Goal: Complete application form

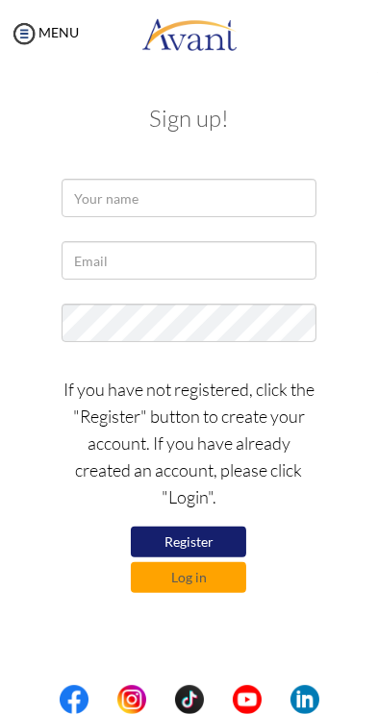
click at [0, 0] on div at bounding box center [0, 0] width 0 height 0
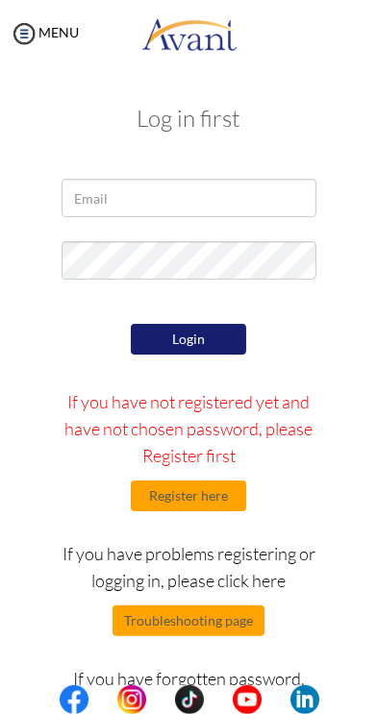
click at [0, 0] on div at bounding box center [0, 0] width 0 height 0
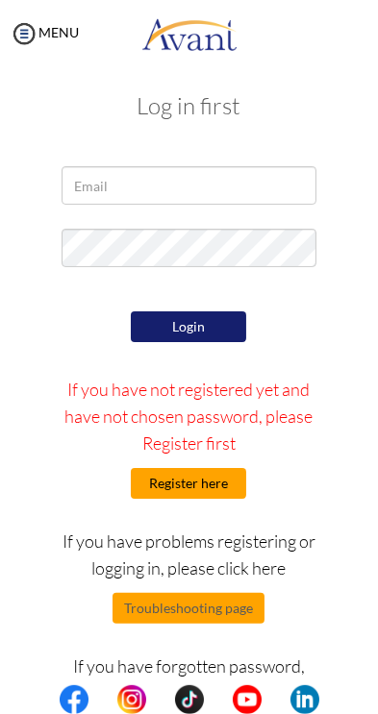
click at [224, 485] on button "Register here" at bounding box center [188, 483] width 115 height 31
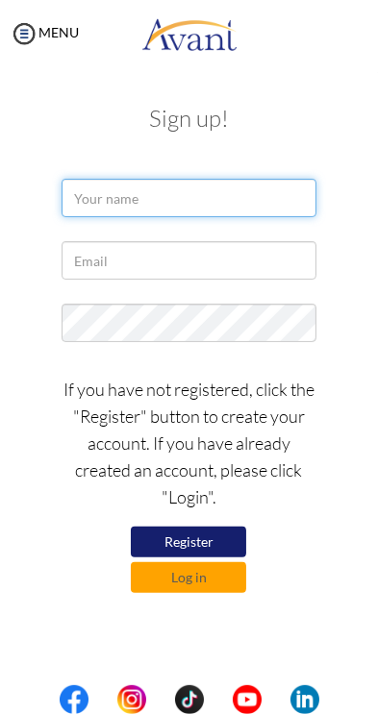
click at [110, 202] on input "text" at bounding box center [188, 198] width 254 height 38
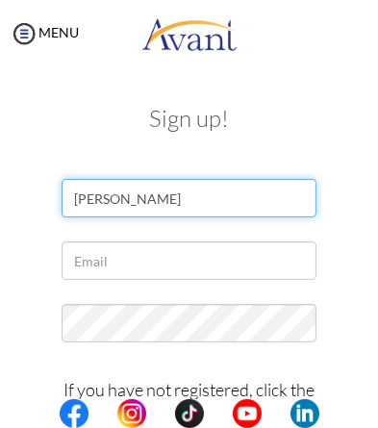
type input "Hynnie Omison"
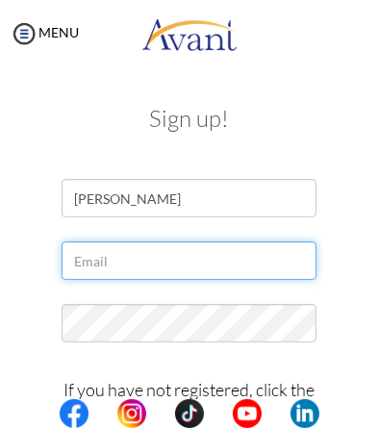
click at [79, 254] on input "text" at bounding box center [188, 260] width 254 height 38
type input "H"
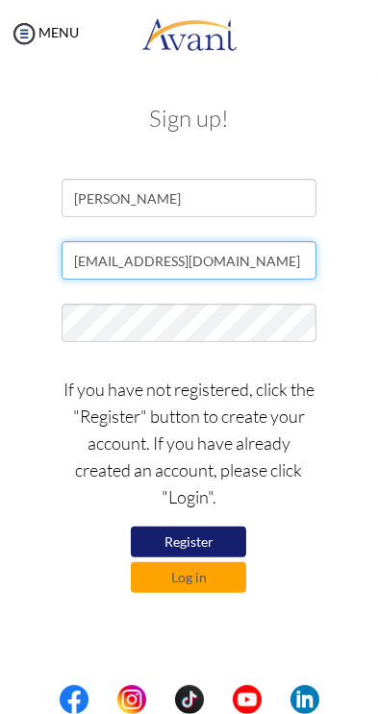
type input "hynnieomison1@gmail.com"
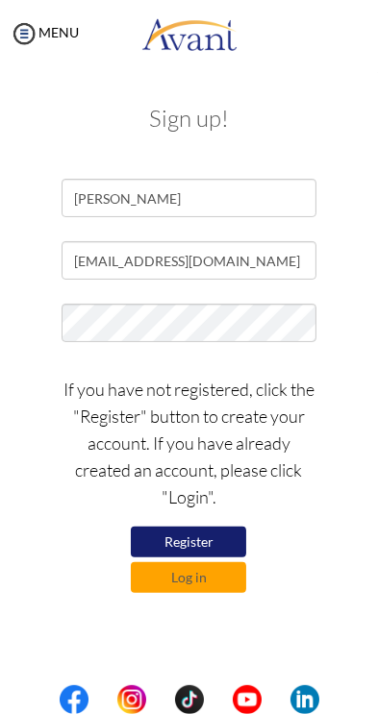
click at [230, 540] on button "Register" at bounding box center [188, 541] width 115 height 31
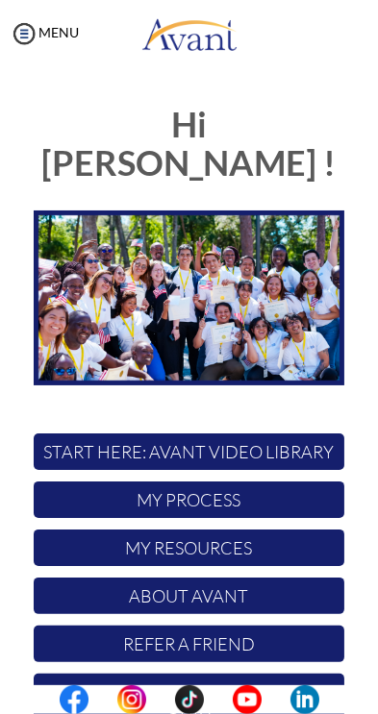
scroll to position [43, 0]
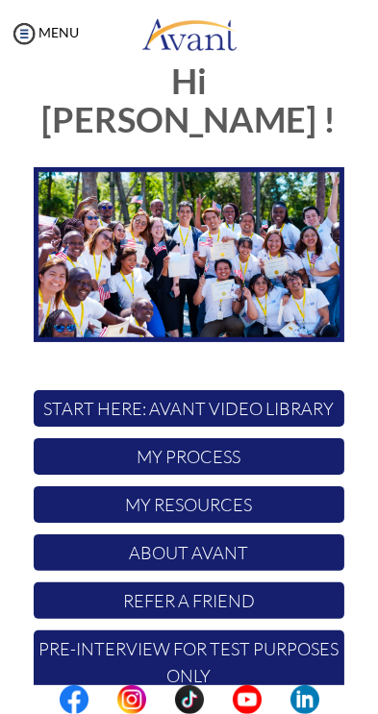
click at [0, 0] on div at bounding box center [0, 0] width 0 height 0
click at [281, 438] on p "My Process" at bounding box center [189, 456] width 310 height 37
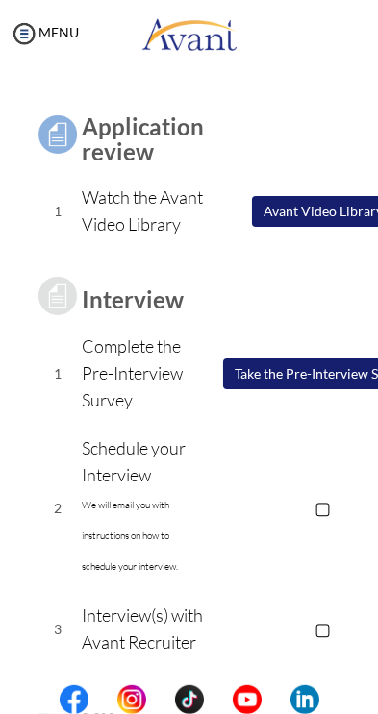
scroll to position [139, 0]
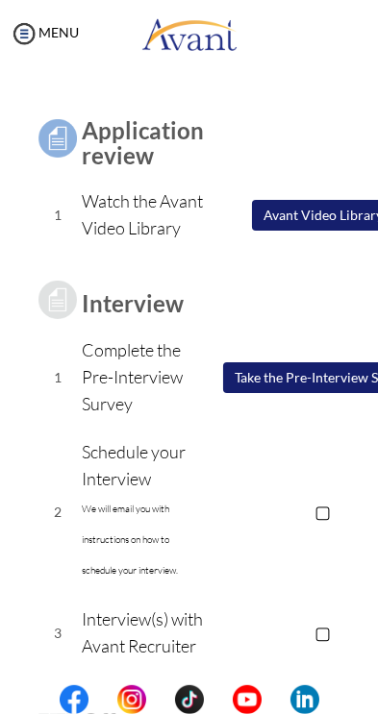
click at [336, 393] on button "Take the Pre-Interview Survey" at bounding box center [323, 377] width 200 height 31
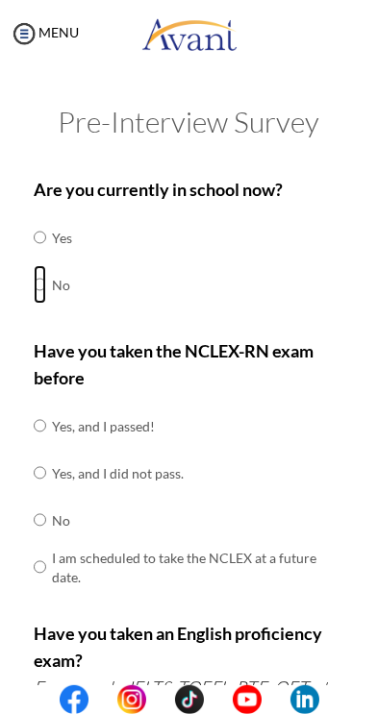
click at [34, 276] on input "radio" at bounding box center [40, 284] width 12 height 38
radio input "true"
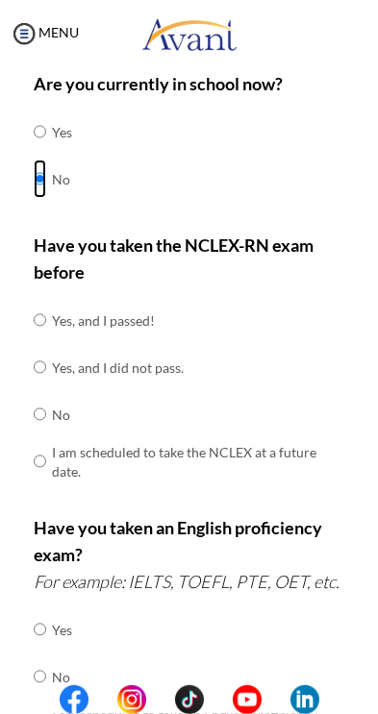
scroll to position [141, 0]
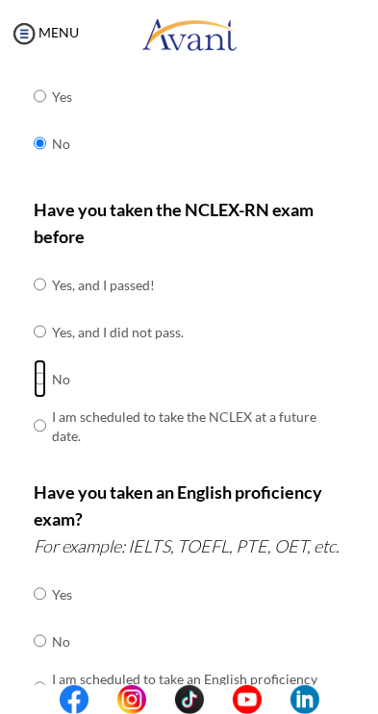
click at [34, 382] on input "radio" at bounding box center [40, 378] width 12 height 38
radio input "true"
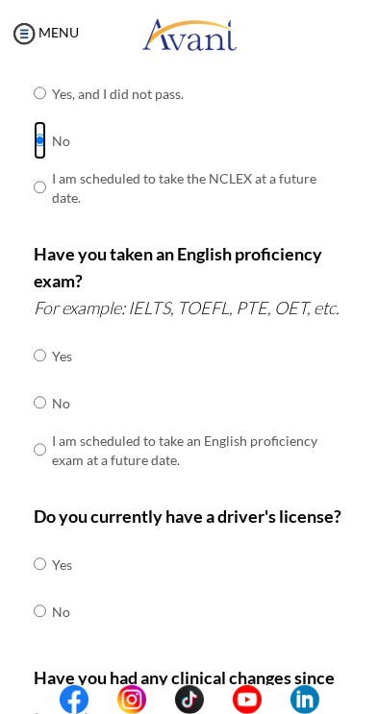
scroll to position [380, 0]
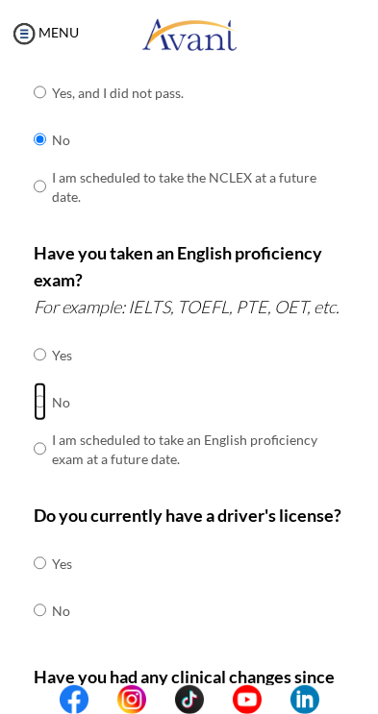
click at [42, 402] on input "radio" at bounding box center [40, 401] width 12 height 38
radio input "true"
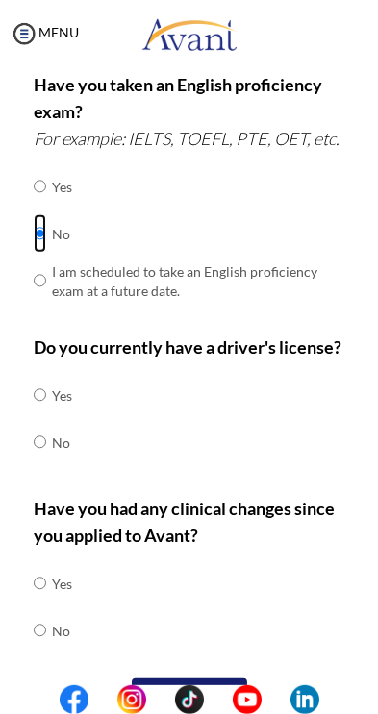
scroll to position [548, 0]
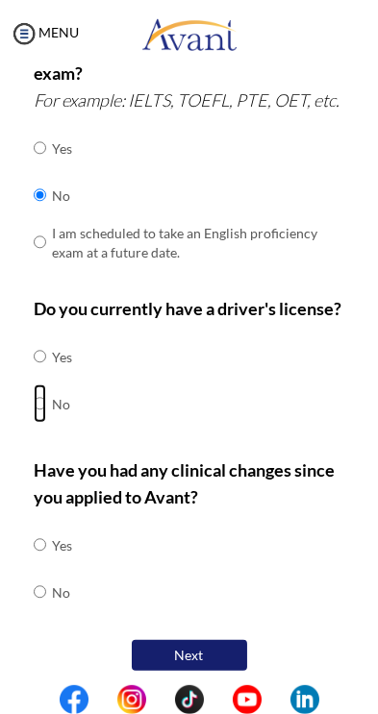
click at [40, 398] on input "radio" at bounding box center [40, 403] width 12 height 38
radio input "true"
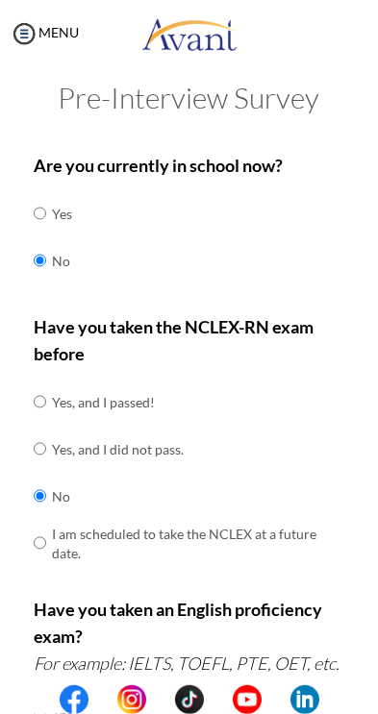
scroll to position [0, 0]
